Goal: Information Seeking & Learning: Learn about a topic

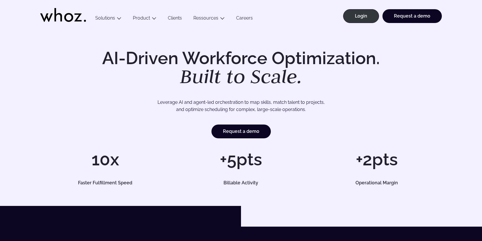
click at [232, 59] on h1 "AI-Driven Workforce Optimization. Built to Scale." at bounding box center [241, 67] width 294 height 37
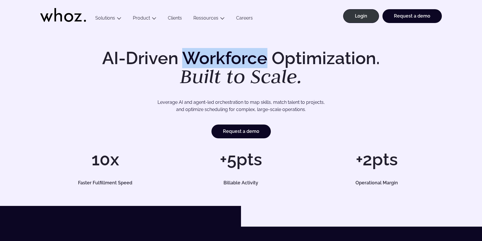
click at [232, 59] on h1 "AI-Driven Workforce Optimization. Built to Scale." at bounding box center [241, 67] width 294 height 37
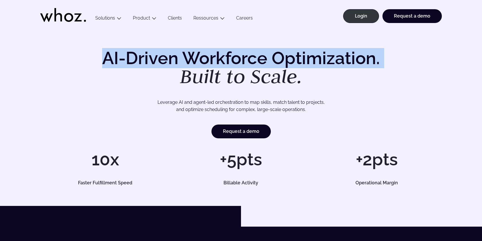
click at [232, 59] on h1 "AI-Driven Workforce Optimization. Built to Scale." at bounding box center [241, 67] width 294 height 37
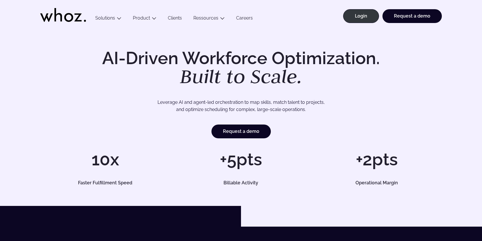
click at [246, 76] on em "Built to Scale." at bounding box center [241, 75] width 122 height 25
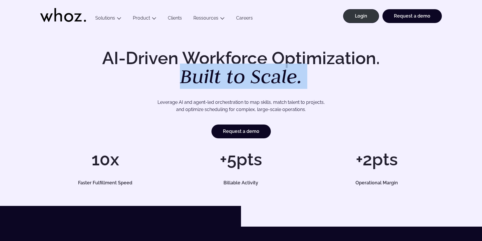
click at [246, 76] on em "Built to Scale." at bounding box center [241, 75] width 122 height 25
click at [244, 69] on em "Built to Scale." at bounding box center [241, 75] width 122 height 25
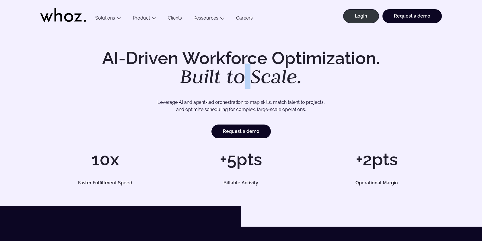
click at [244, 69] on em "Built to Scale." at bounding box center [241, 75] width 122 height 25
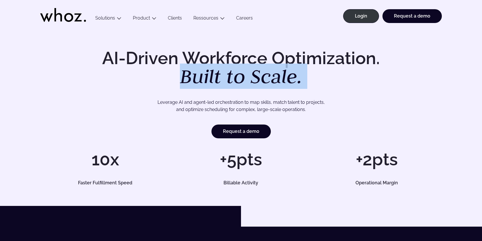
click at [244, 69] on em "Built to Scale." at bounding box center [241, 75] width 122 height 25
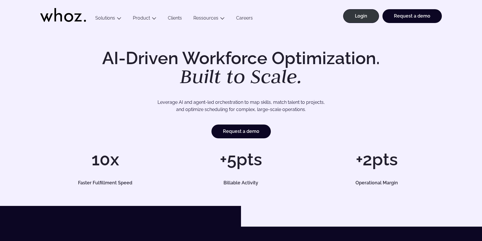
click at [256, 59] on h1 "AI-Driven Workforce Optimization. Built to Scale." at bounding box center [241, 67] width 294 height 37
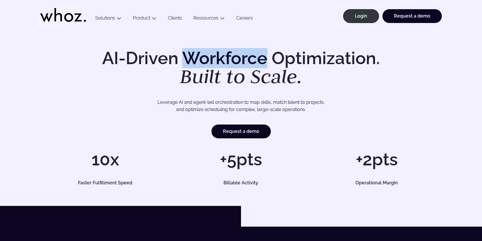
click at [256, 59] on h1 "AI-Driven Workforce Optimization. Built to Scale." at bounding box center [241, 67] width 294 height 37
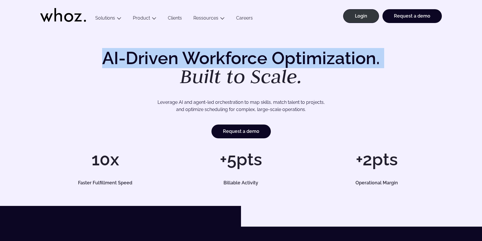
click at [256, 59] on h1 "AI-Driven Workforce Optimization. Built to Scale." at bounding box center [241, 67] width 294 height 37
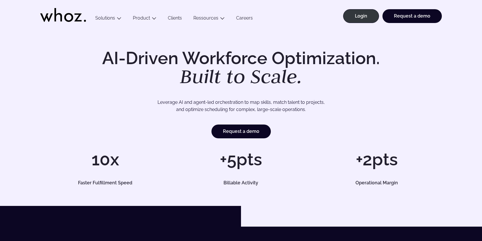
click at [268, 72] on em "Built to Scale." at bounding box center [241, 75] width 122 height 25
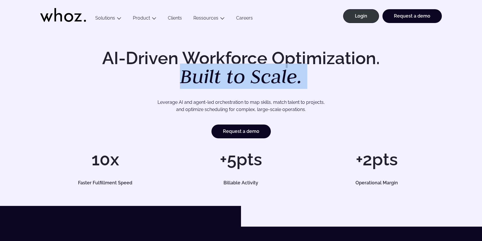
click at [268, 72] on em "Built to Scale." at bounding box center [241, 75] width 122 height 25
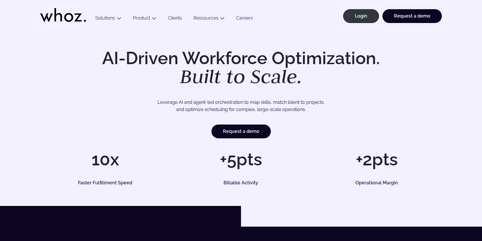
click at [285, 80] on em "Built to Scale." at bounding box center [241, 75] width 122 height 25
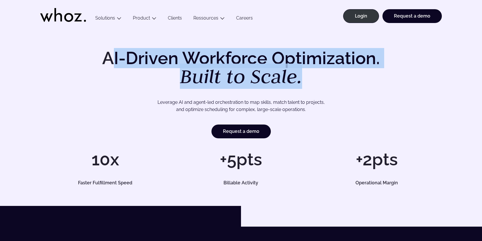
drag, startPoint x: 300, startPoint y: 80, endPoint x: 113, endPoint y: 57, distance: 188.6
click at [113, 57] on h1 "AI-Driven Workforce Optimization. Built to Scale." at bounding box center [241, 67] width 294 height 37
drag, startPoint x: 103, startPoint y: 61, endPoint x: 266, endPoint y: 83, distance: 164.9
click at [266, 83] on h1 "AI-Driven Workforce Optimization. Built to Scale." at bounding box center [241, 67] width 294 height 37
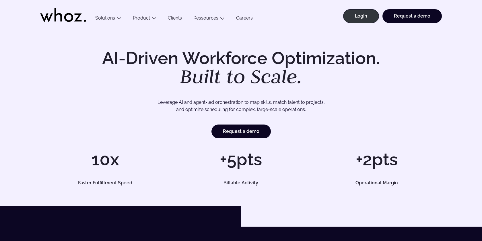
click at [287, 84] on em "Built to Scale." at bounding box center [241, 75] width 122 height 25
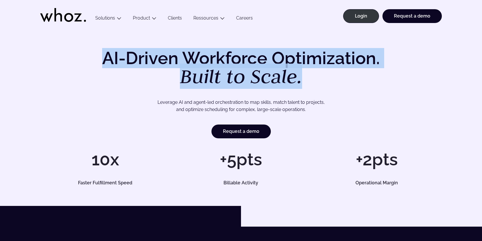
drag, startPoint x: 302, startPoint y: 79, endPoint x: 101, endPoint y: 42, distance: 205.3
click at [101, 42] on div "AI-Driven Workforce Optimization. Built to Scale. Leverage AI and agent-led orc…" at bounding box center [241, 117] width 482 height 177
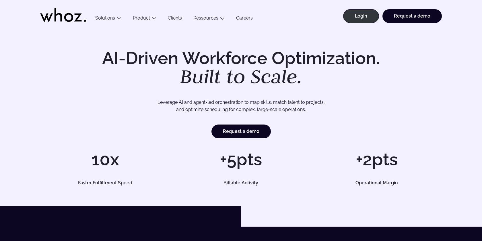
click at [129, 61] on h1 "AI-Driven Workforce Optimization. Built to Scale." at bounding box center [241, 67] width 294 height 37
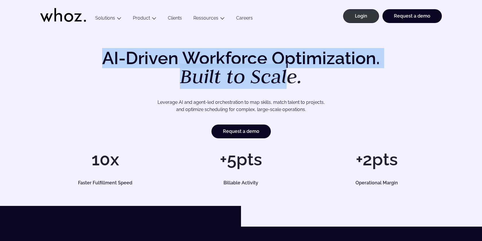
drag, startPoint x: 105, startPoint y: 58, endPoint x: 291, endPoint y: 87, distance: 188.1
click at [291, 86] on h1 "AI-Driven Workforce Optimization. Built to Scale." at bounding box center [241, 67] width 294 height 37
click at [291, 87] on em "Built to Scale." at bounding box center [241, 75] width 122 height 25
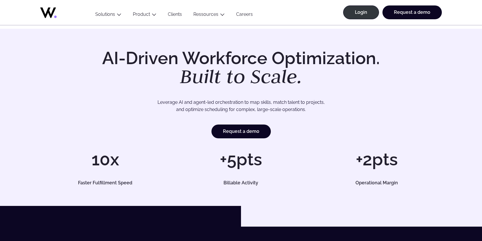
scroll to position [1, 0]
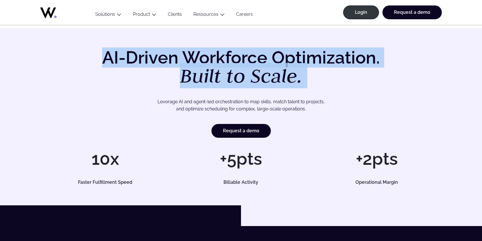
drag, startPoint x: 103, startPoint y: 56, endPoint x: 319, endPoint y: 90, distance: 217.9
click at [319, 90] on div "AI-Driven Workforce Optimization. Built to Scale. Leverage AI and agent-led orc…" at bounding box center [241, 93] width 402 height 89
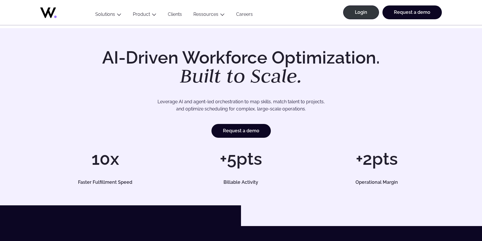
click at [305, 80] on h1 "AI-Driven Workforce Optimization. Built to Scale." at bounding box center [241, 67] width 294 height 37
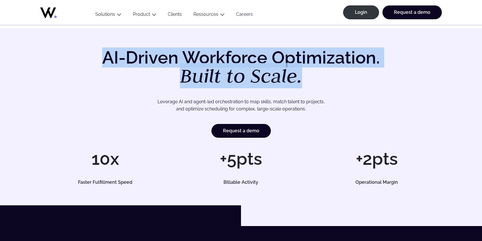
drag, startPoint x: 326, startPoint y: 80, endPoint x: 88, endPoint y: 53, distance: 239.9
click at [88, 53] on div "AI-Driven Workforce Optimization. Built to Scale. Leverage AI and agent-led orc…" at bounding box center [241, 93] width 402 height 89
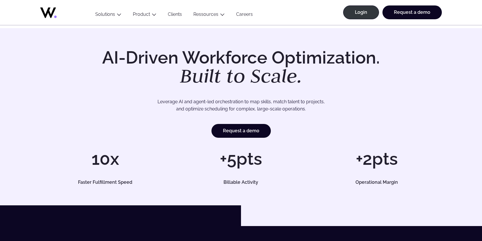
click at [102, 61] on h1 "AI-Driven Workforce Optimization. Built to Scale." at bounding box center [241, 67] width 294 height 37
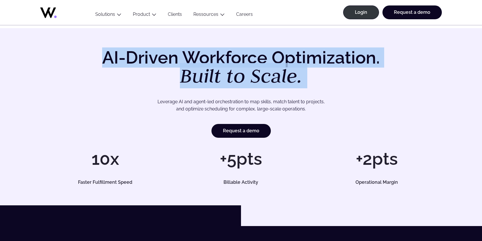
drag, startPoint x: 96, startPoint y: 60, endPoint x: 318, endPoint y: 87, distance: 224.2
click at [318, 87] on div "AI-Driven Workforce Optimization. Built to Scale. Leverage AI and agent-led orc…" at bounding box center [241, 93] width 402 height 89
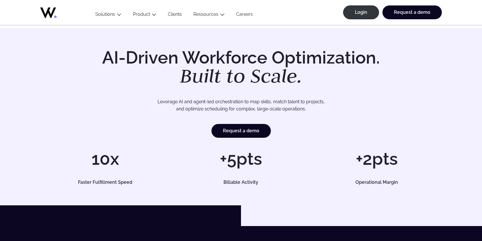
click at [321, 81] on h1 "AI-Driven Workforce Optimization. Built to Scale." at bounding box center [241, 67] width 294 height 37
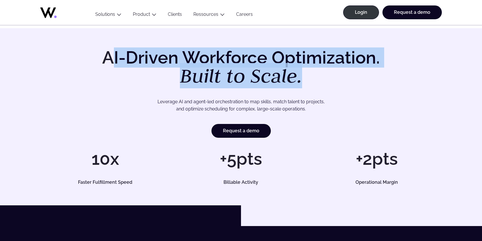
drag, startPoint x: 311, startPoint y: 83, endPoint x: 110, endPoint y: 57, distance: 202.5
click at [110, 57] on h1 "AI-Driven Workforce Optimization. Built to Scale." at bounding box center [241, 67] width 294 height 37
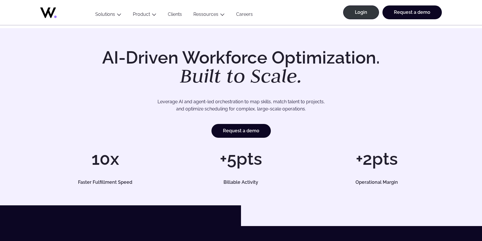
click at [113, 61] on h1 "AI-Driven Workforce Optimization. Built to Scale." at bounding box center [241, 67] width 294 height 37
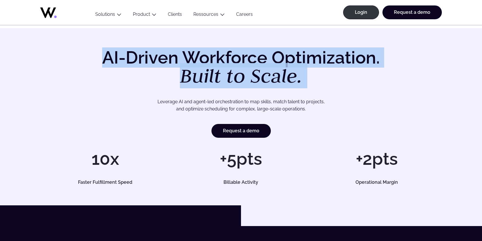
drag, startPoint x: 108, startPoint y: 56, endPoint x: 316, endPoint y: 87, distance: 209.9
click at [317, 86] on div "AI-Driven Workforce Optimization. Built to Scale. Leverage AI and agent-led orc…" at bounding box center [241, 93] width 402 height 89
click at [316, 87] on div "AI-Driven Workforce Optimization. Built to Scale. Leverage AI and agent-led orc…" at bounding box center [241, 93] width 402 height 89
